Goal: Task Accomplishment & Management: Manage account settings

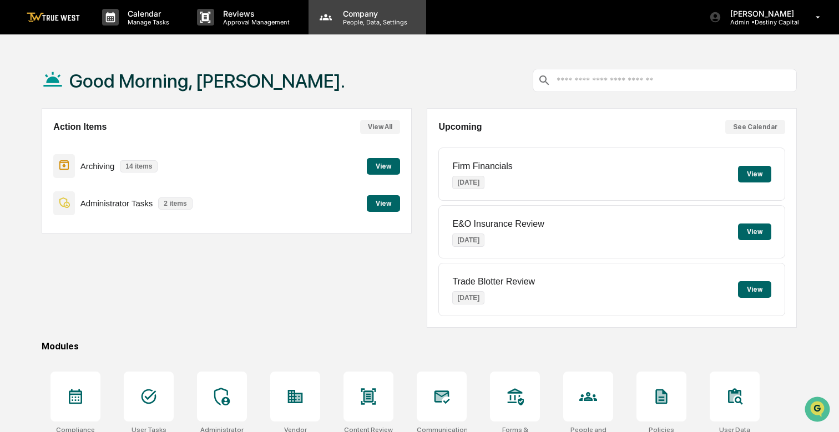
click at [364, 15] on p "Company" at bounding box center [373, 13] width 79 height 9
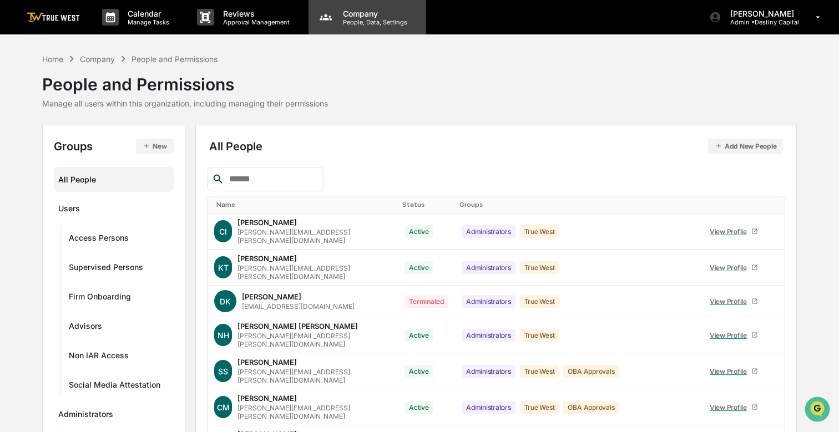
click at [363, 14] on p "Company" at bounding box center [373, 13] width 79 height 9
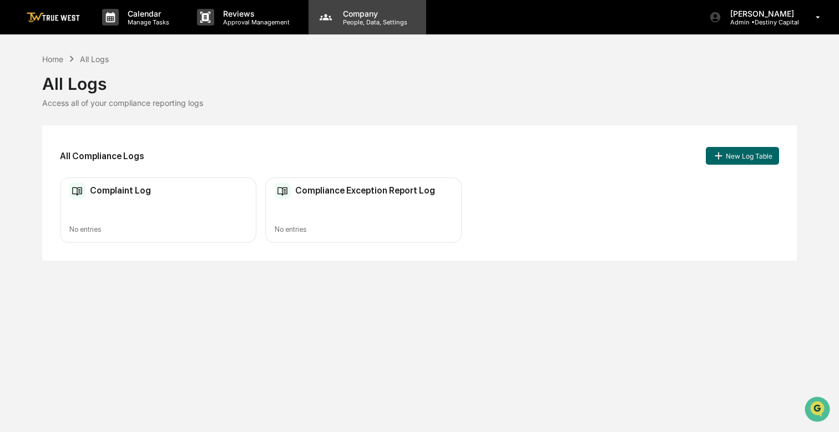
click at [359, 12] on p "Company" at bounding box center [373, 13] width 79 height 9
click at [783, 432] on div at bounding box center [419, 439] width 839 height 0
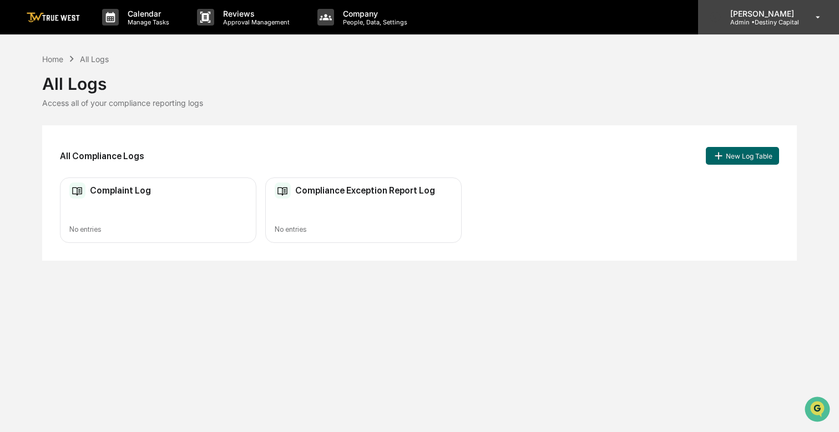
click at [821, 19] on icon at bounding box center [817, 17] width 19 height 11
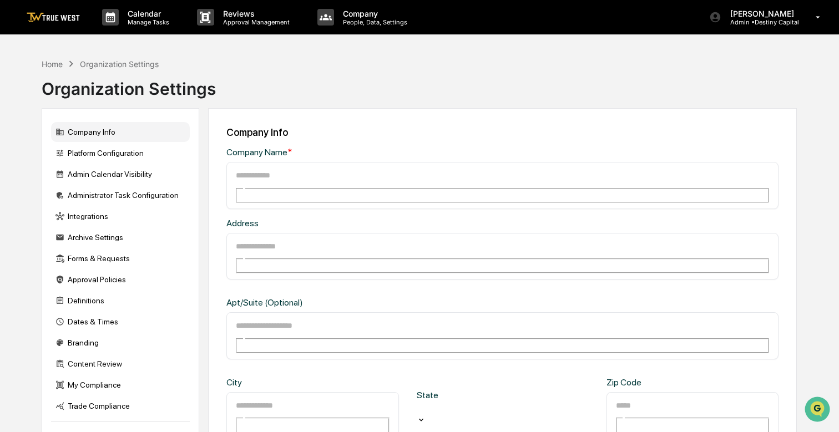
type input "**********"
type input "*********"
type input "******"
type input "*****"
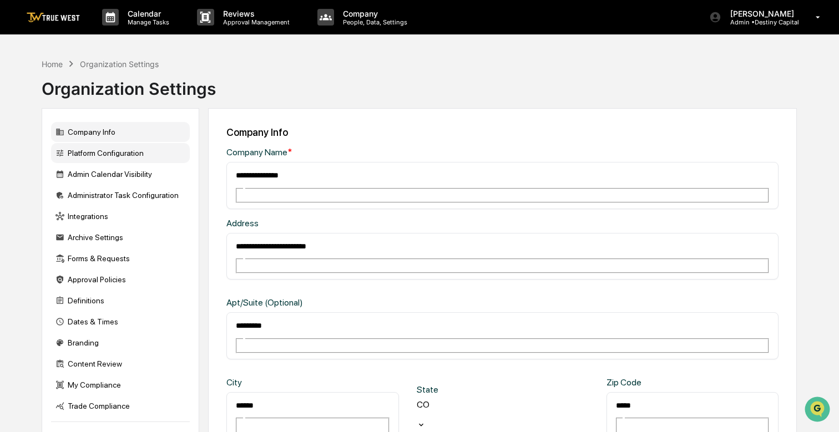
click at [118, 147] on div "Platform Configuration" at bounding box center [120, 153] width 139 height 20
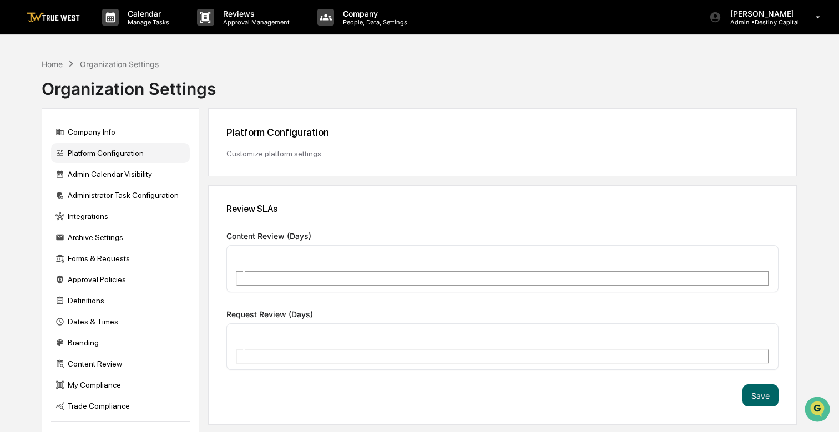
type input "*"
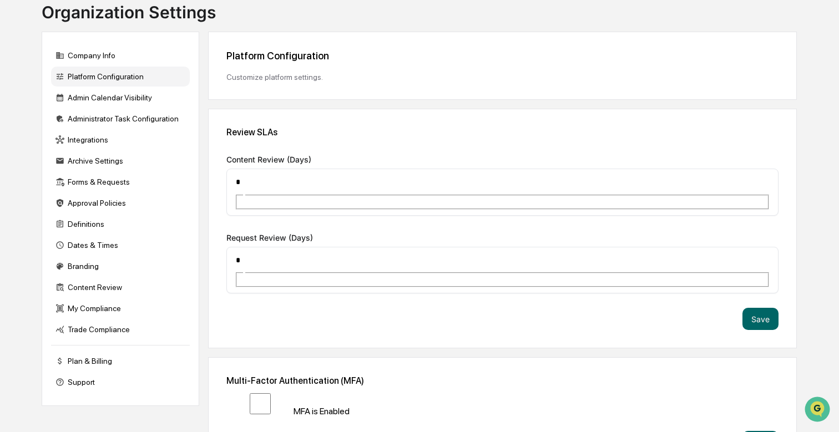
scroll to position [76, 0]
click at [127, 145] on div "Integrations" at bounding box center [120, 140] width 139 height 20
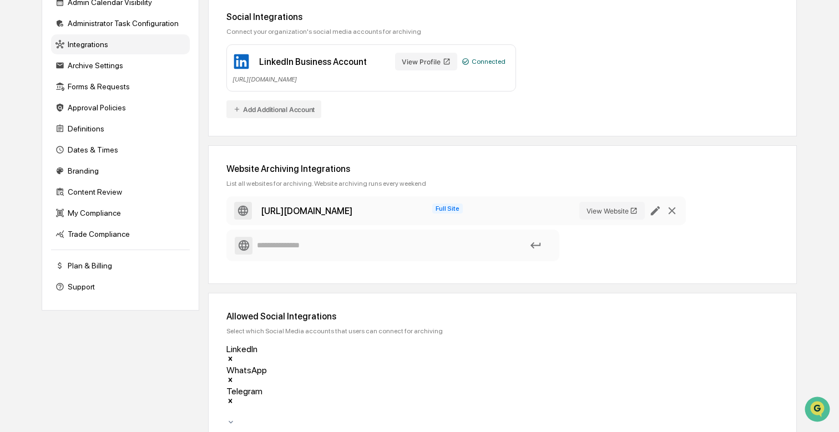
scroll to position [171, 0]
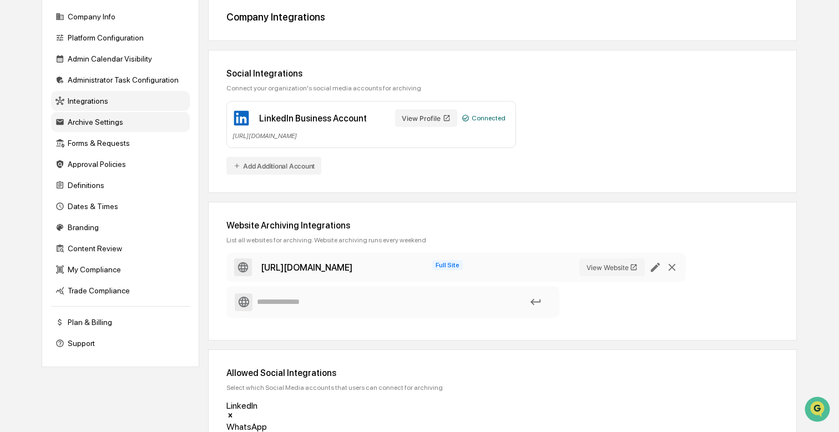
click at [101, 124] on div "Archive Settings" at bounding box center [120, 122] width 139 height 20
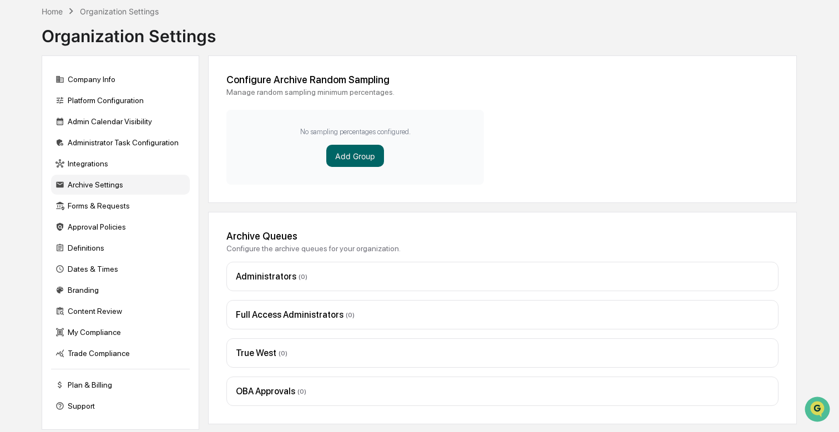
scroll to position [64, 0]
click at [119, 322] on div "My Compliance" at bounding box center [120, 332] width 139 height 20
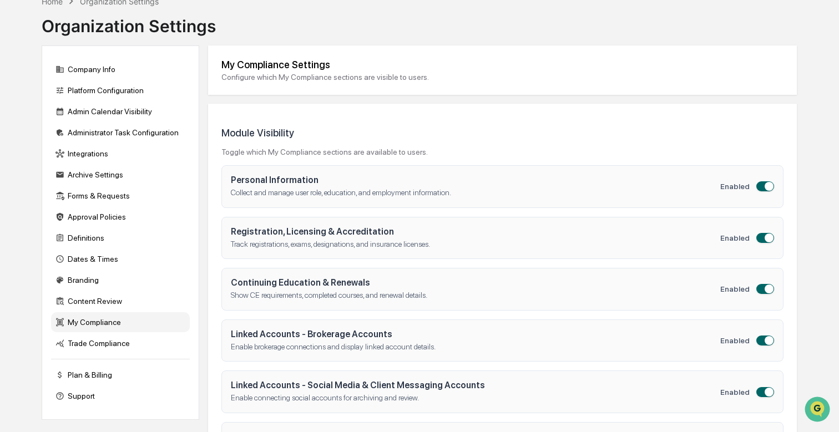
scroll to position [60, 0]
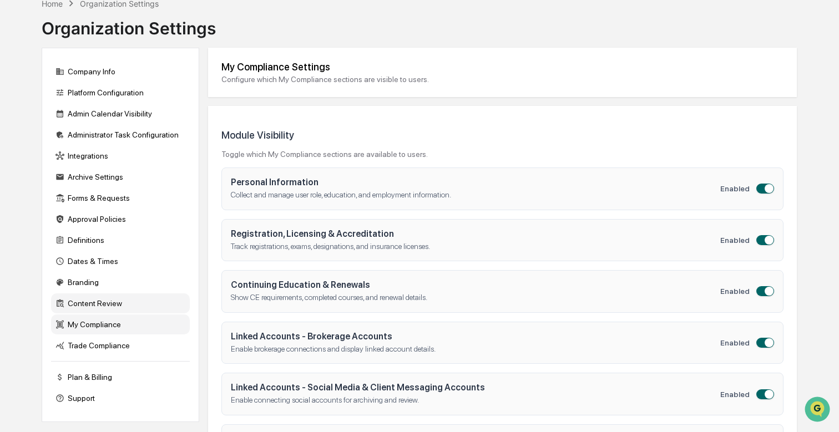
click at [134, 304] on div "Content Review" at bounding box center [120, 303] width 139 height 20
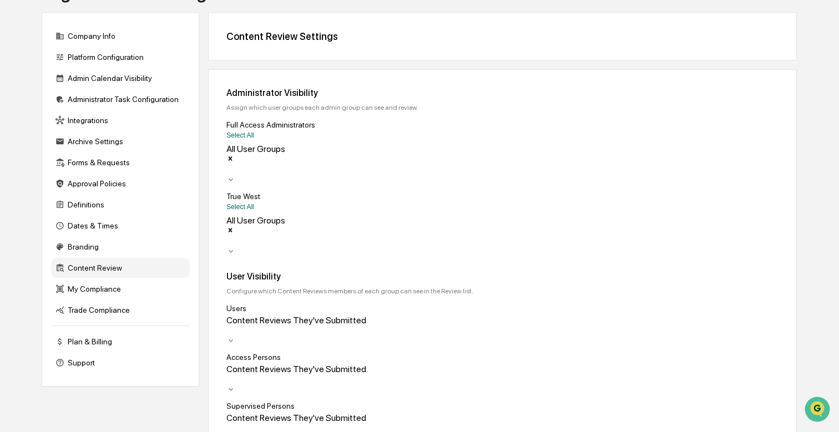
scroll to position [84, 0]
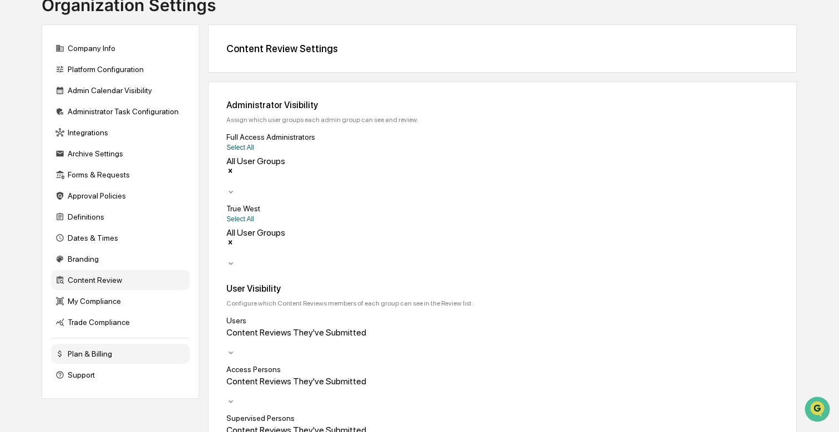
click at [111, 359] on div "Plan & Billing" at bounding box center [120, 354] width 139 height 20
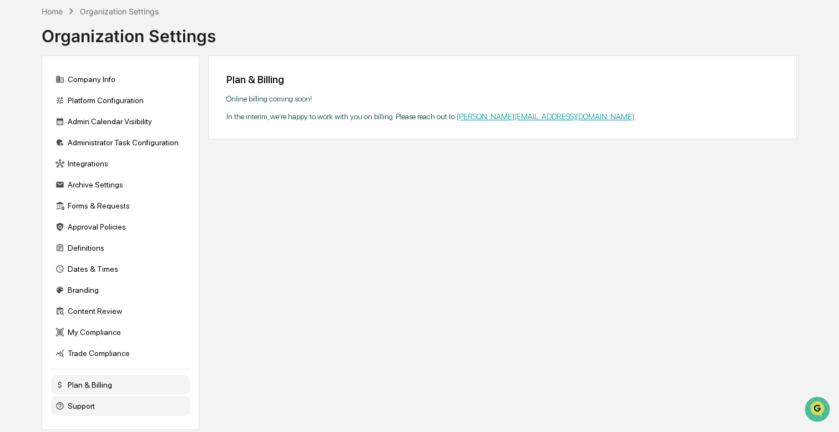
click at [91, 396] on div "Support" at bounding box center [120, 406] width 139 height 20
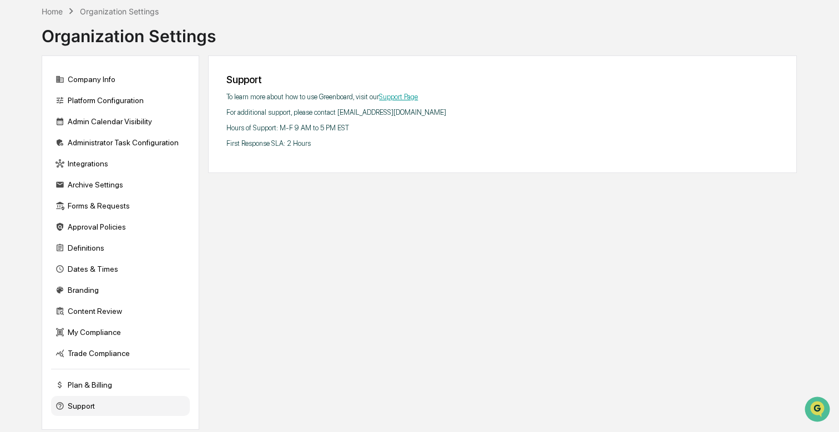
click at [615, 0] on div "Home Organization Settings Organization Settings" at bounding box center [419, 27] width 755 height 55
